Goal: Task Accomplishment & Management: Manage account settings

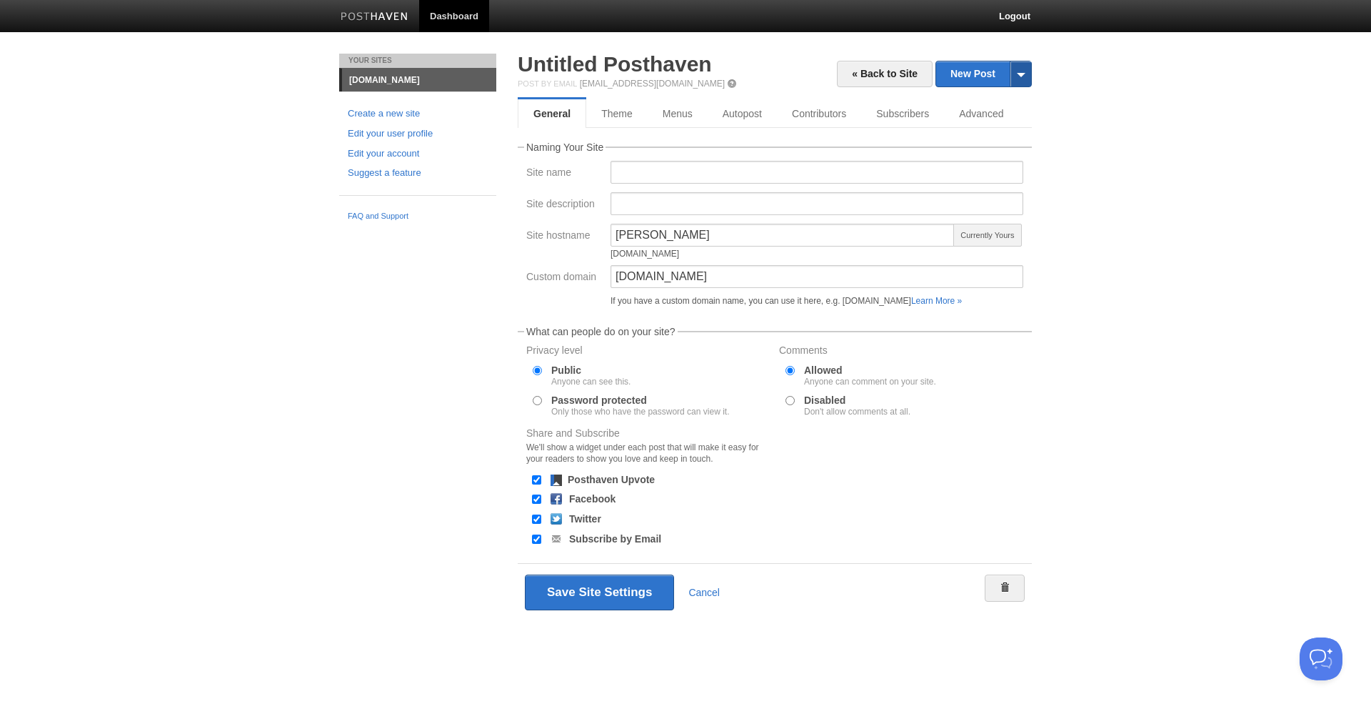
click at [1024, 81] on span at bounding box center [1020, 73] width 21 height 25
click at [1006, 112] on link "by Email" at bounding box center [983, 119] width 95 height 21
click at [1021, 81] on span at bounding box center [1020, 73] width 21 height 25
drag, startPoint x: 991, startPoint y: 119, endPoint x: 140, endPoint y: 1, distance: 858.8
click at [0, 0] on body "Dashboard Logout Your Sites jinkoh.com Create a new site Edit your user profile…" at bounding box center [685, 331] width 1371 height 663
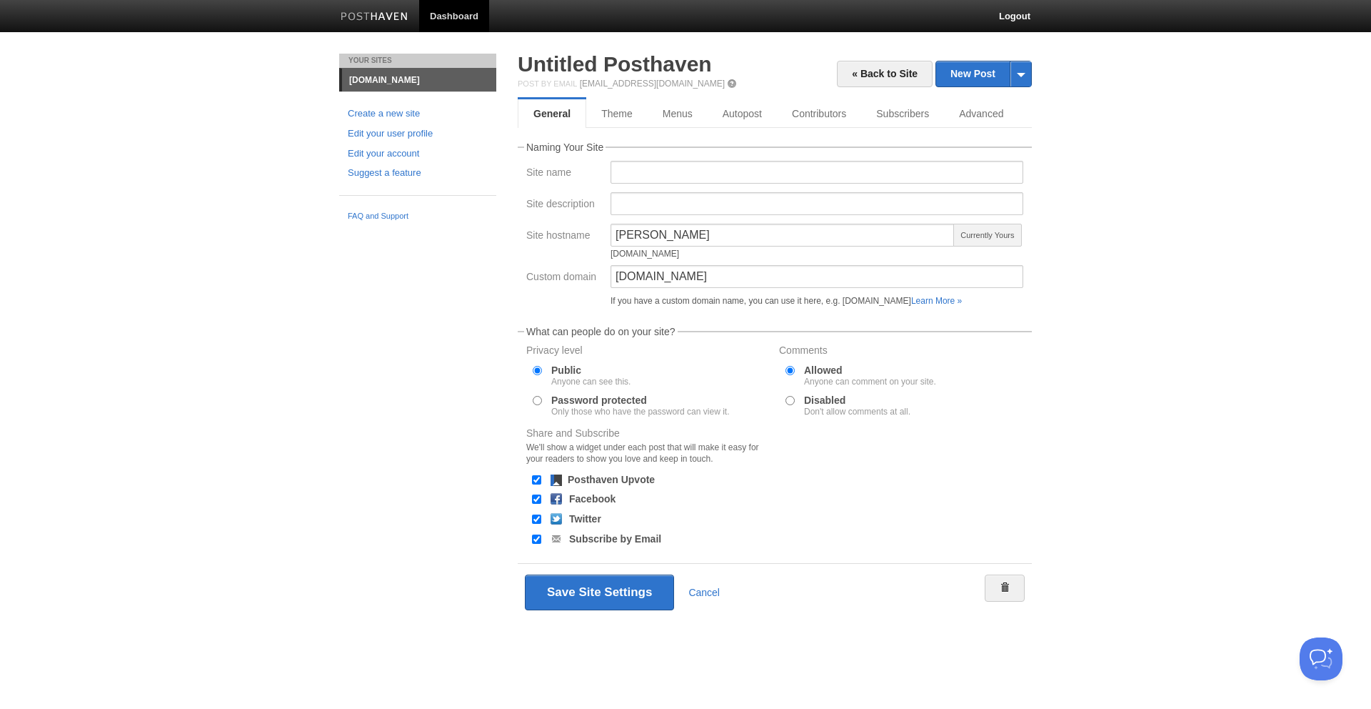
click at [384, 84] on link "[DOMAIN_NAME]" at bounding box center [419, 80] width 154 height 23
